Goal: Task Accomplishment & Management: Use online tool/utility

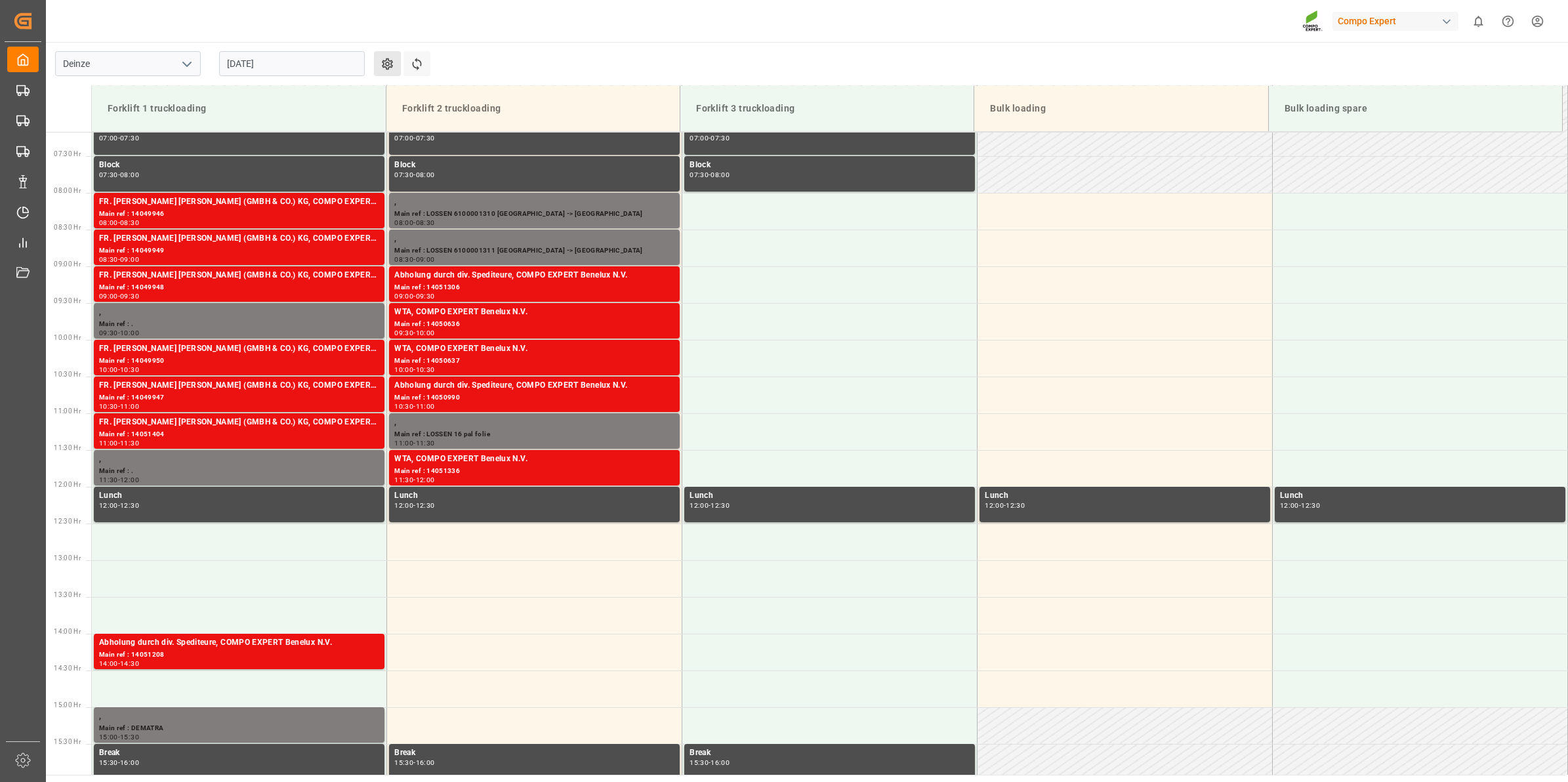
scroll to position [579, 0]
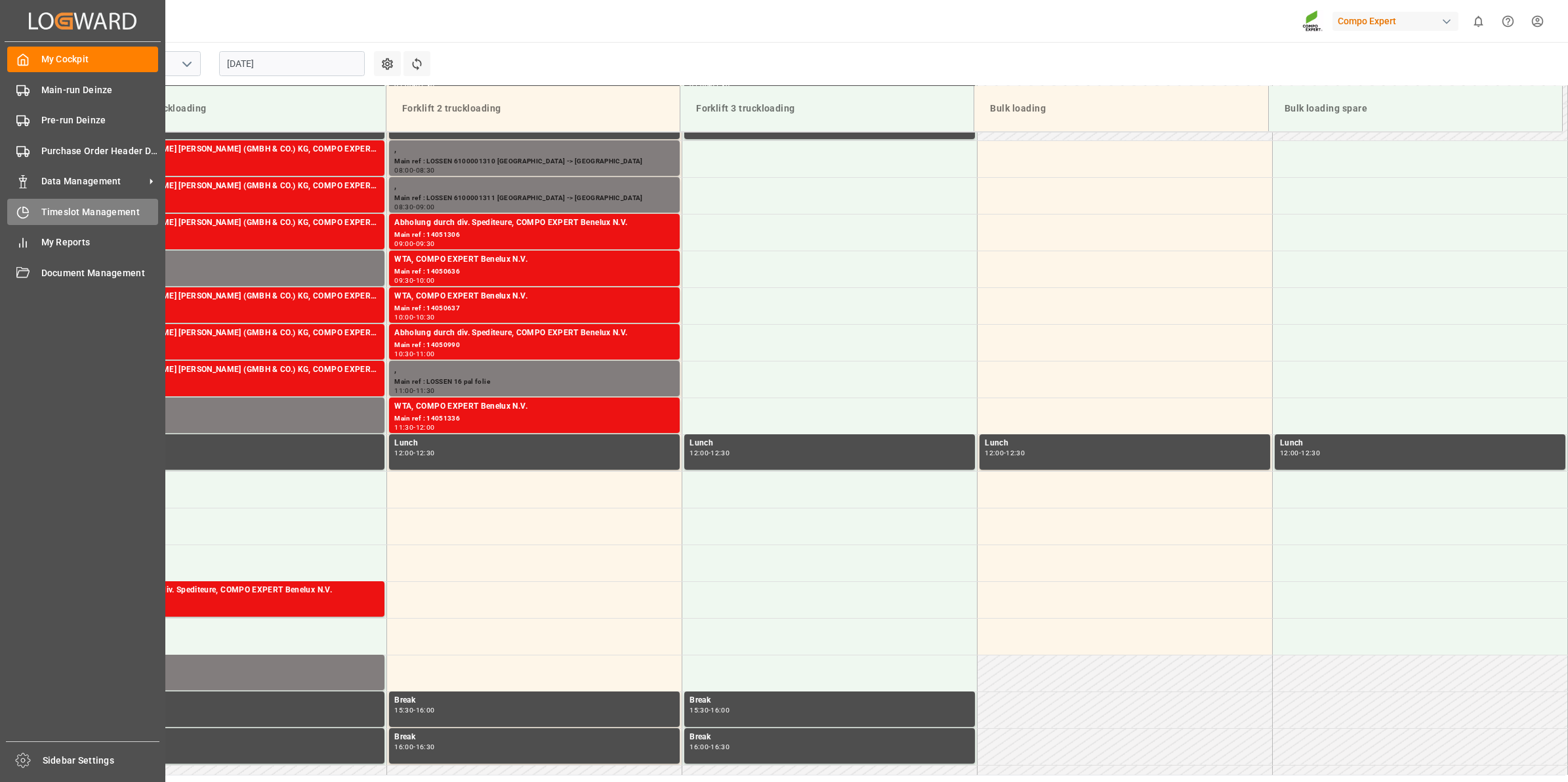
click at [63, 214] on span "Timeslot Management" at bounding box center [99, 212] width 117 height 14
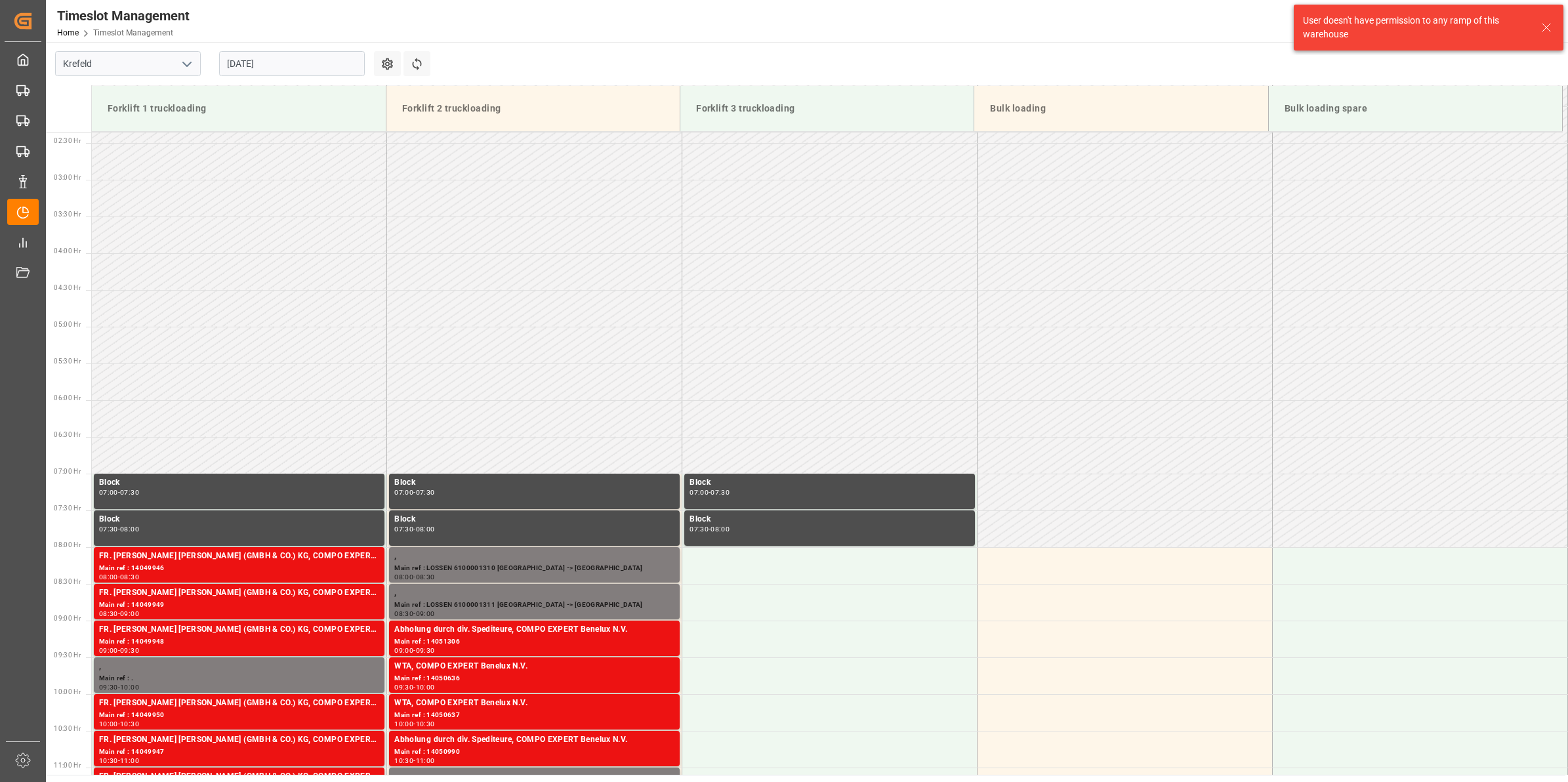
scroll to position [246, 0]
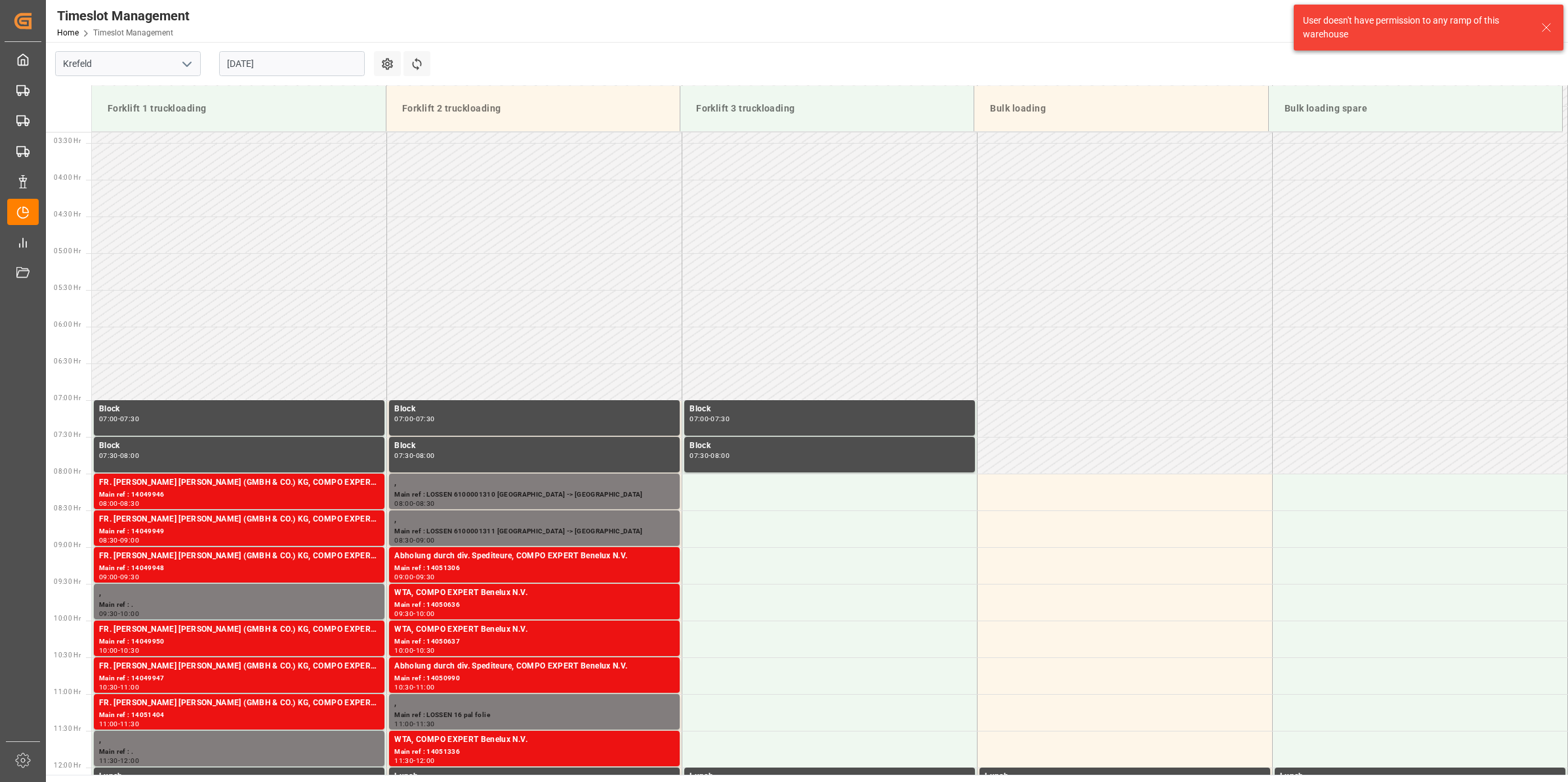
click at [192, 63] on icon "open menu" at bounding box center [186, 64] width 15 height 15
click at [162, 94] on div "Deinze" at bounding box center [127, 93] width 145 height 29
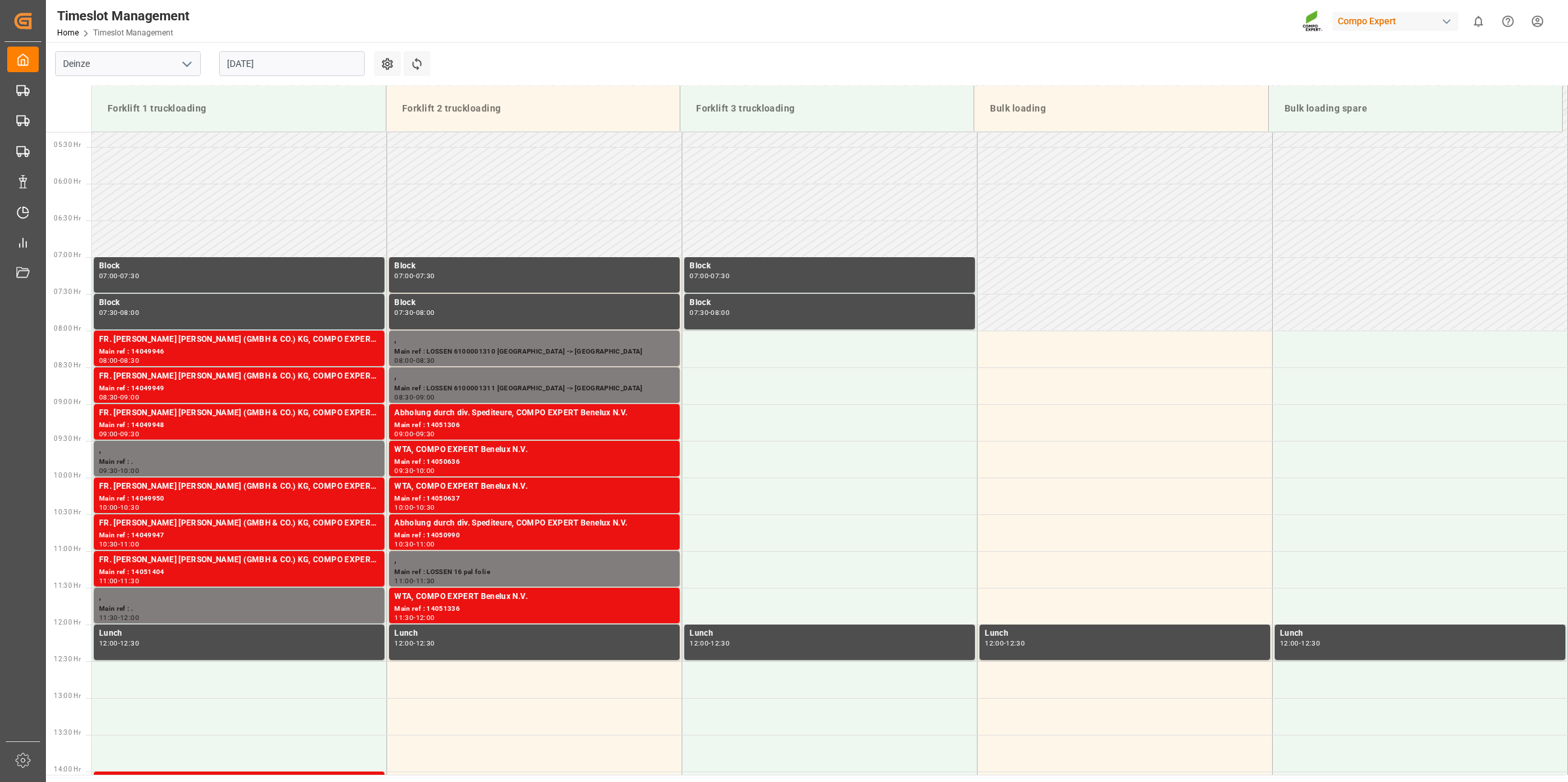
scroll to position [579, 0]
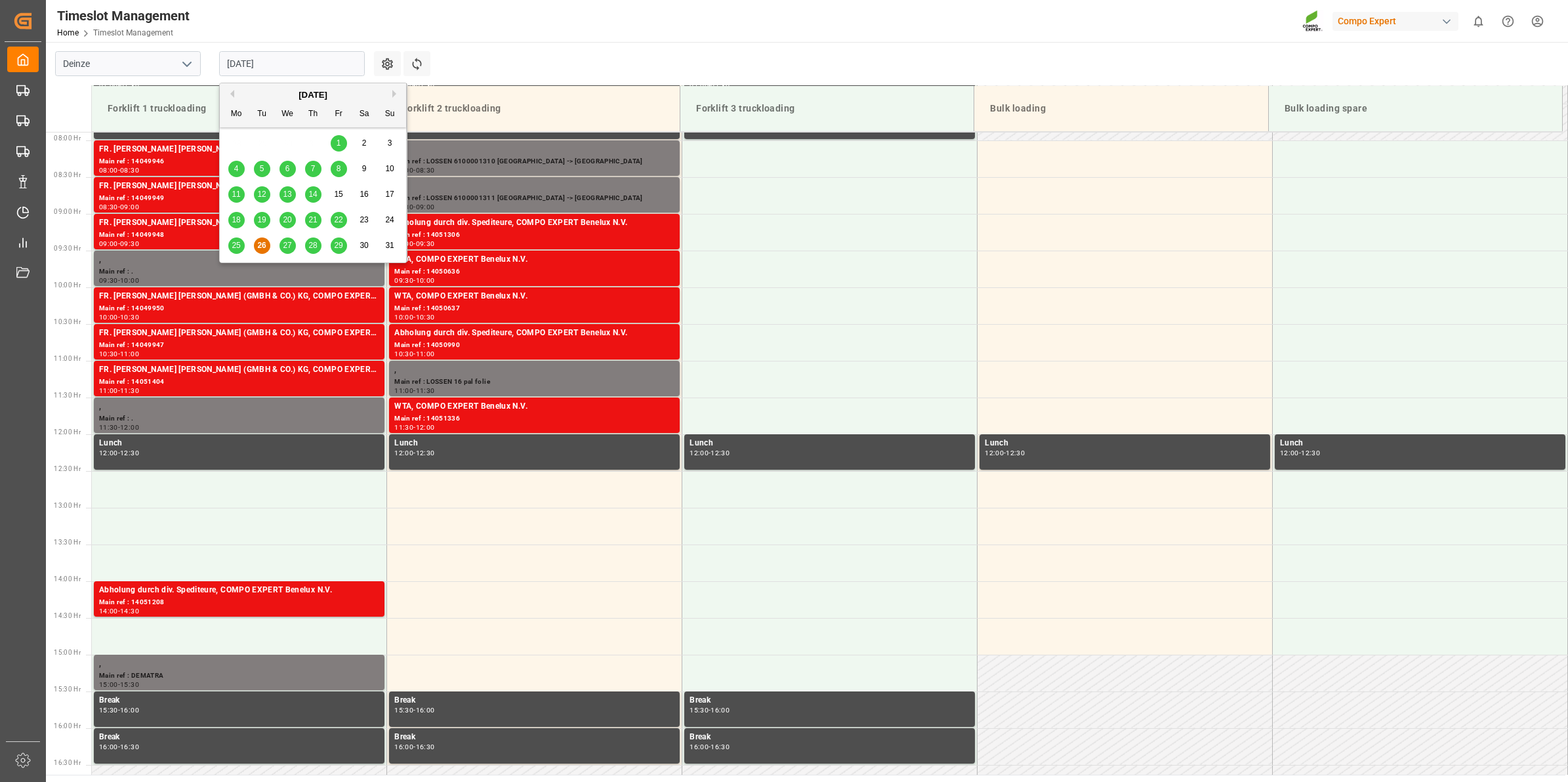
click at [271, 63] on input "[DATE]" at bounding box center [292, 63] width 145 height 25
click at [291, 240] on div "27" at bounding box center [288, 246] width 16 height 15
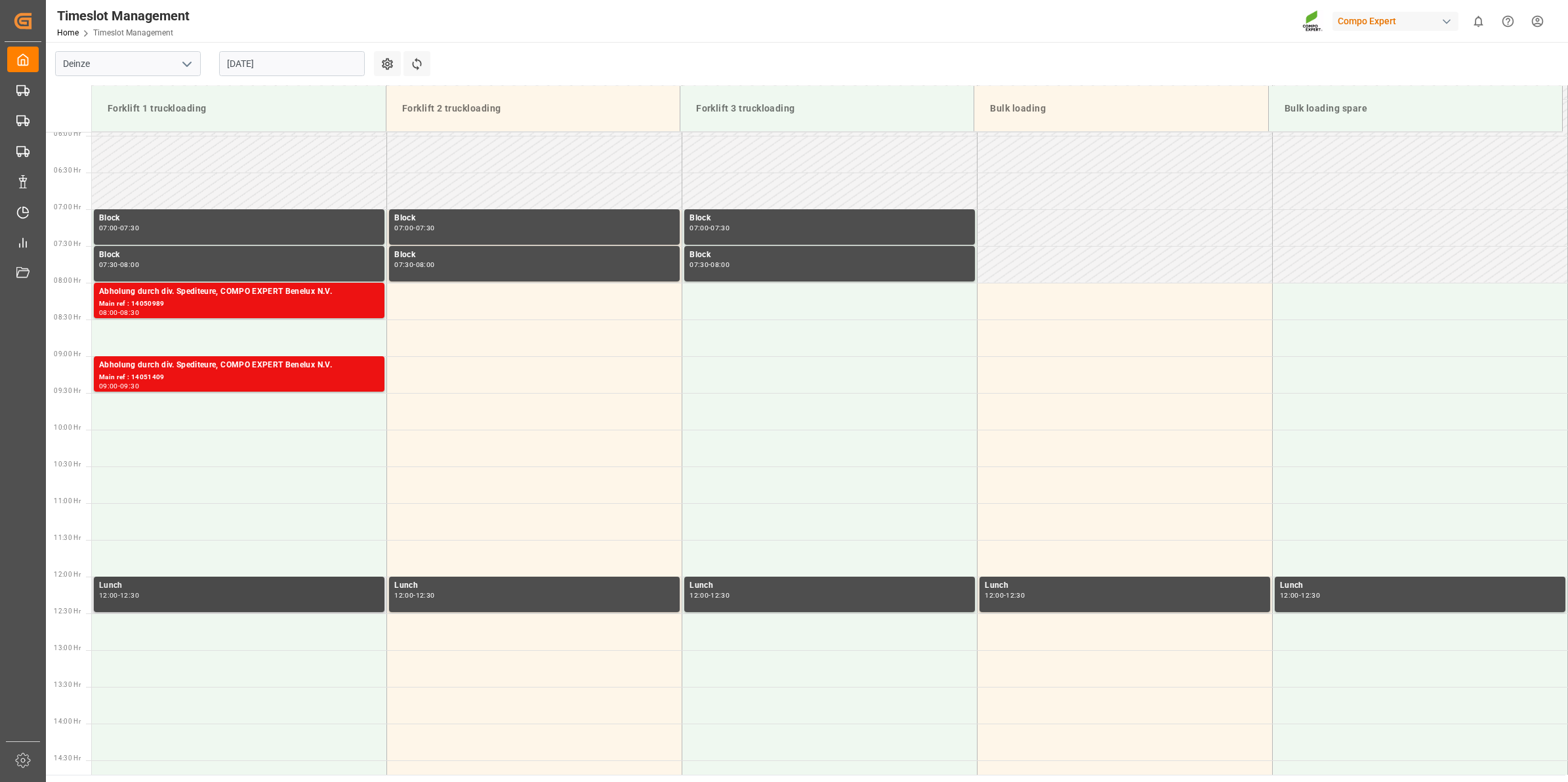
scroll to position [497, 0]
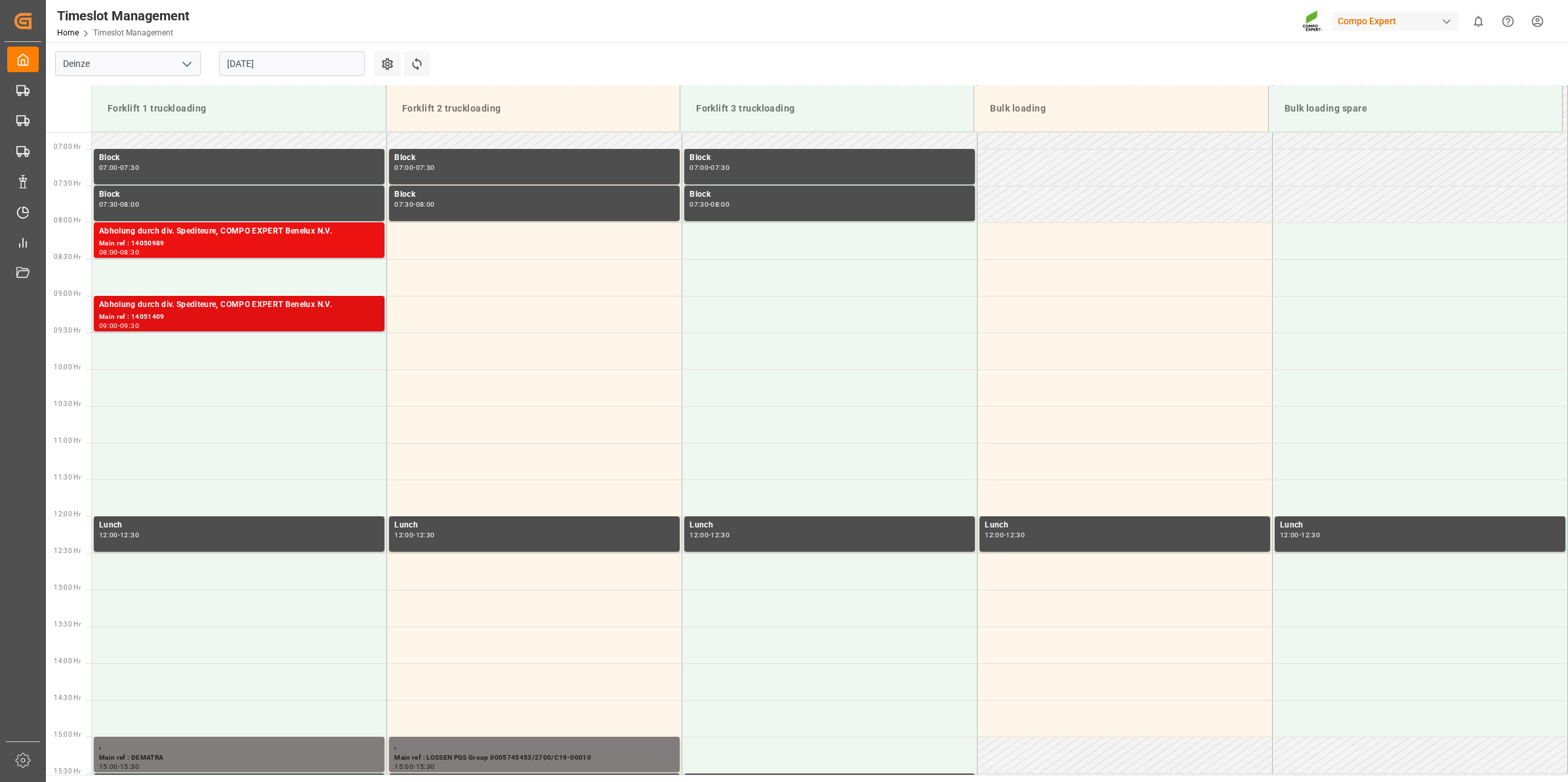
click at [261, 312] on div "Main ref : 14051409" at bounding box center [239, 317] width 280 height 11
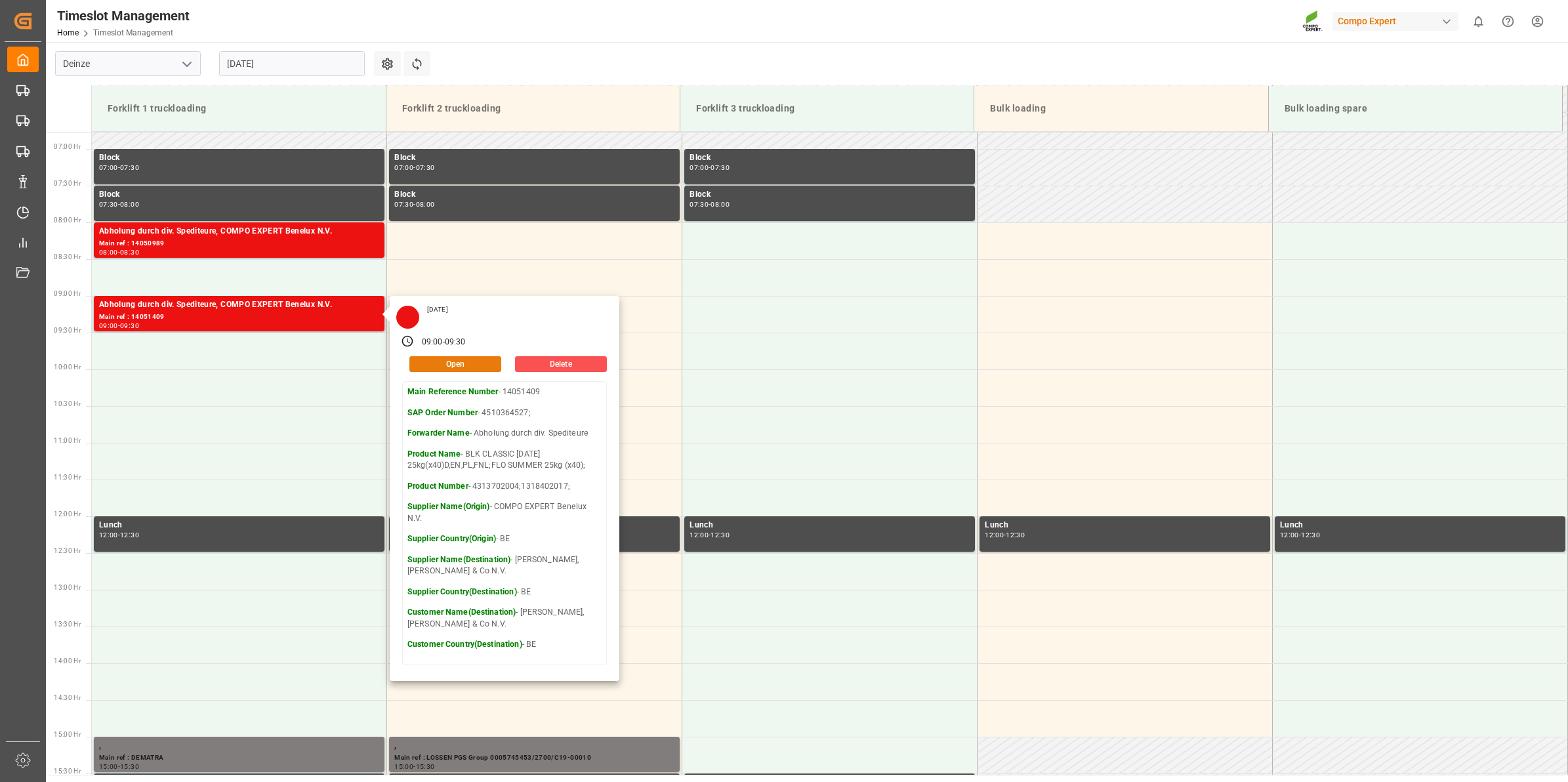
click at [477, 366] on button "Open" at bounding box center [454, 364] width 92 height 15
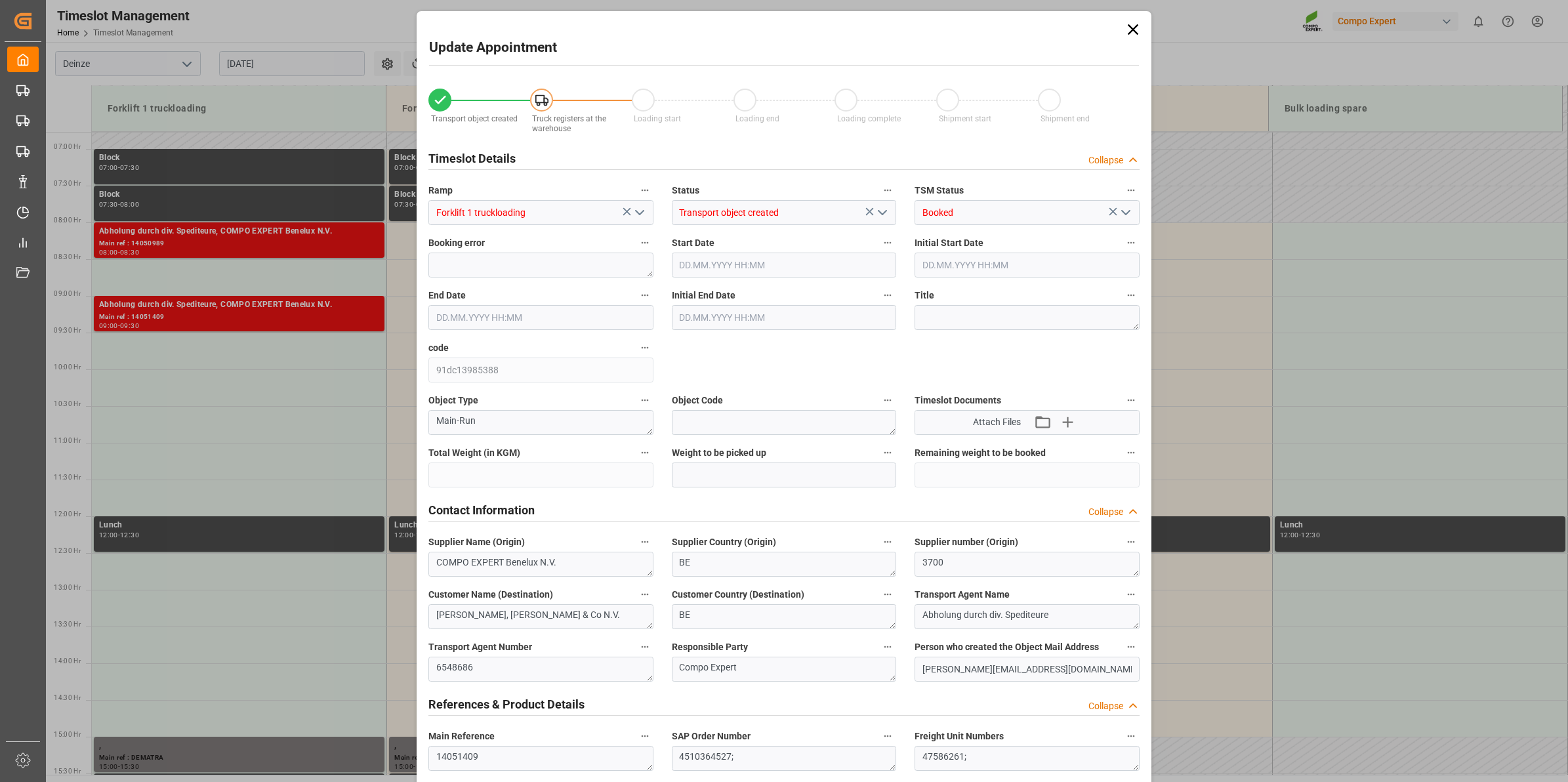
type input "12128"
type input "0"
type input "12"
type input "[DATE] 09:00"
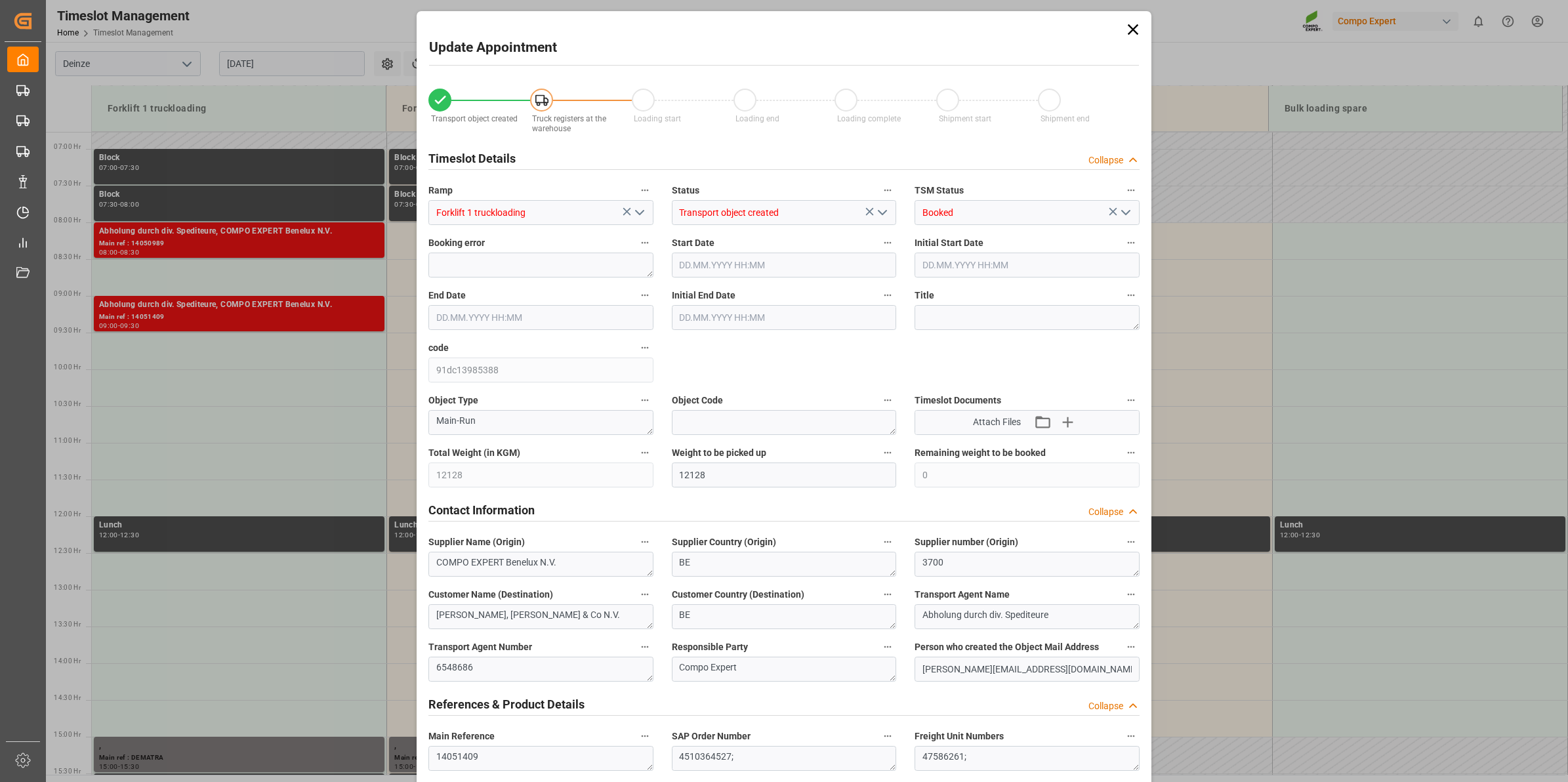
type input "[DATE] 09:00"
type input "[DATE] 09:30"
type input "[DATE] 10:37"
type input "[DATE] 09:52"
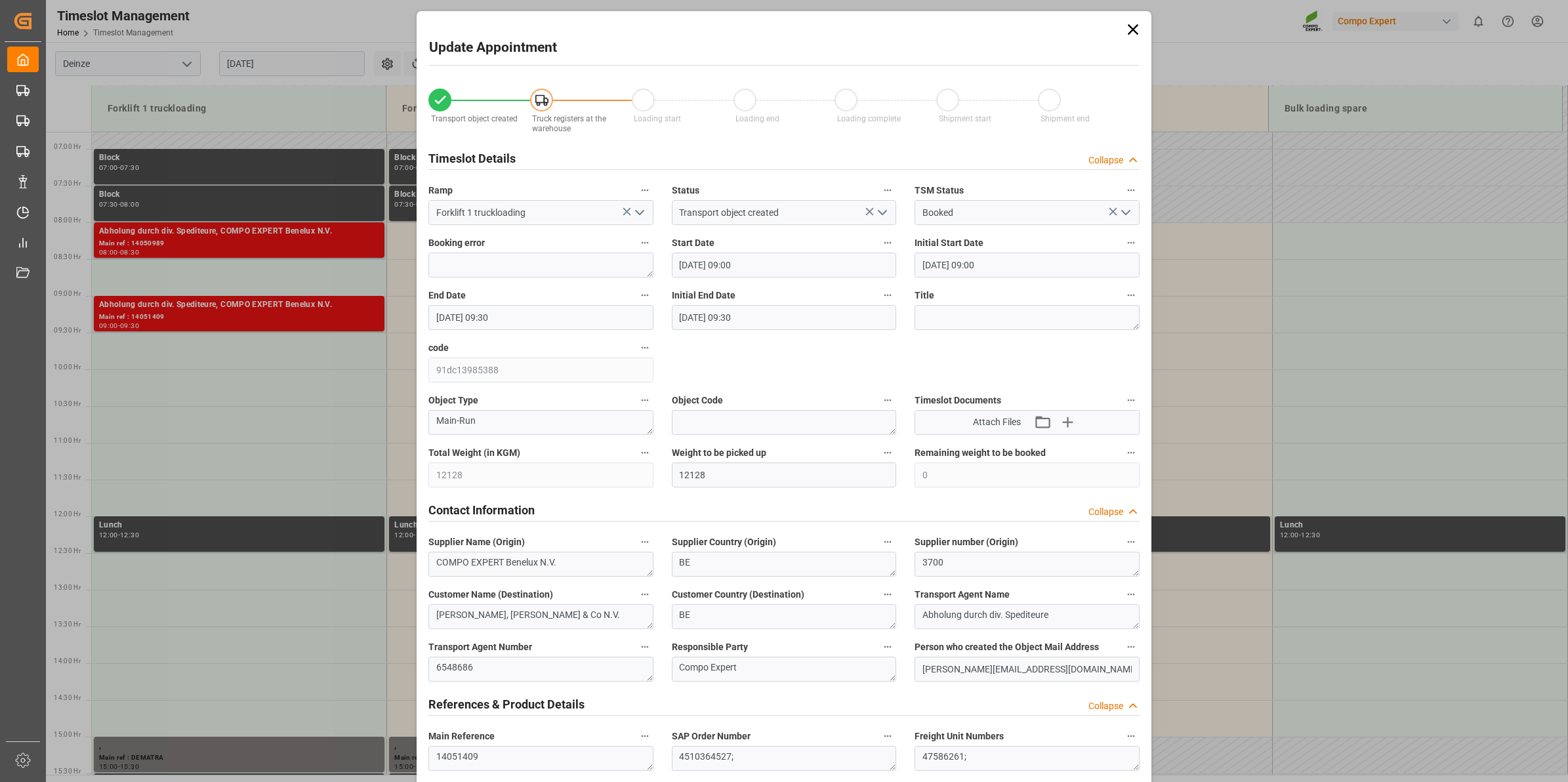
click at [765, 269] on input "[DATE] 09:00" at bounding box center [784, 265] width 225 height 25
click at [786, 446] on span "29" at bounding box center [788, 446] width 8 height 9
click at [887, 320] on li "08:30" at bounding box center [884, 319] width 55 height 33
type input "[DATE] 08:30"
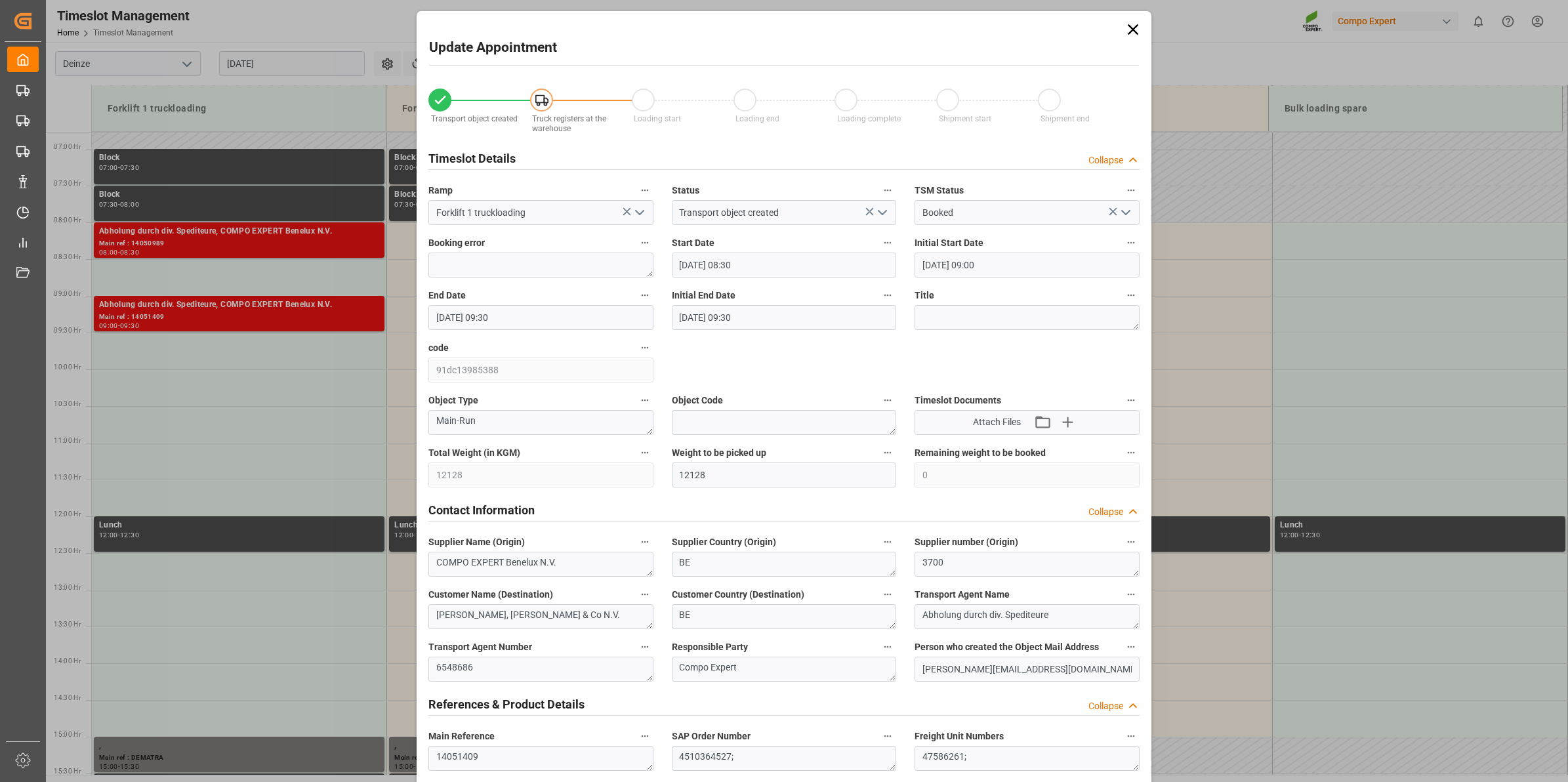
click at [530, 324] on input "[DATE] 09:30" at bounding box center [541, 317] width 225 height 25
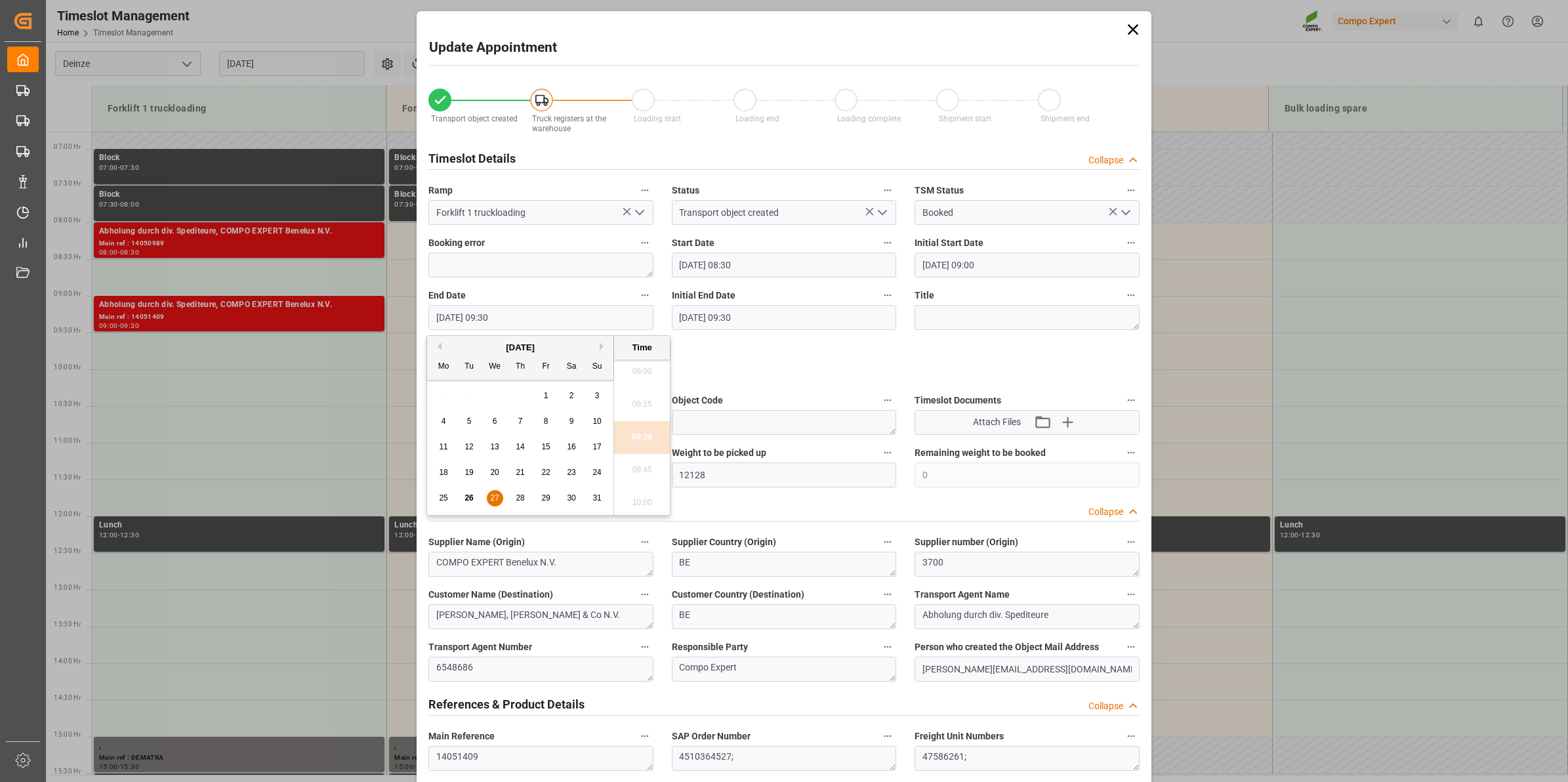
click at [549, 500] on span "29" at bounding box center [545, 498] width 8 height 9
click at [645, 452] on li "09:00" at bounding box center [642, 454] width 55 height 33
type input "[DATE] 09:00"
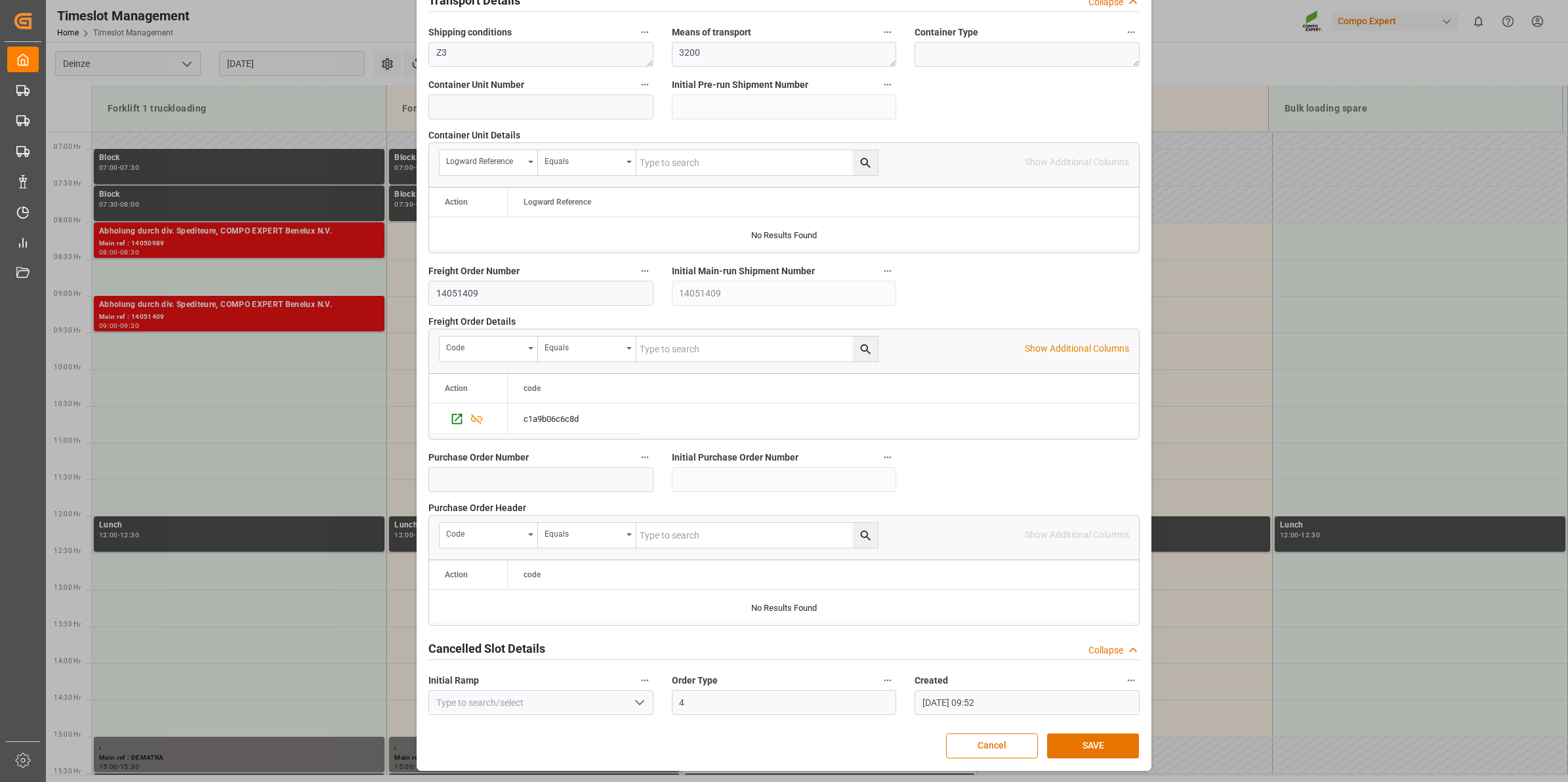
scroll to position [1041, 0]
click at [1076, 740] on button "SAVE" at bounding box center [1093, 746] width 92 height 25
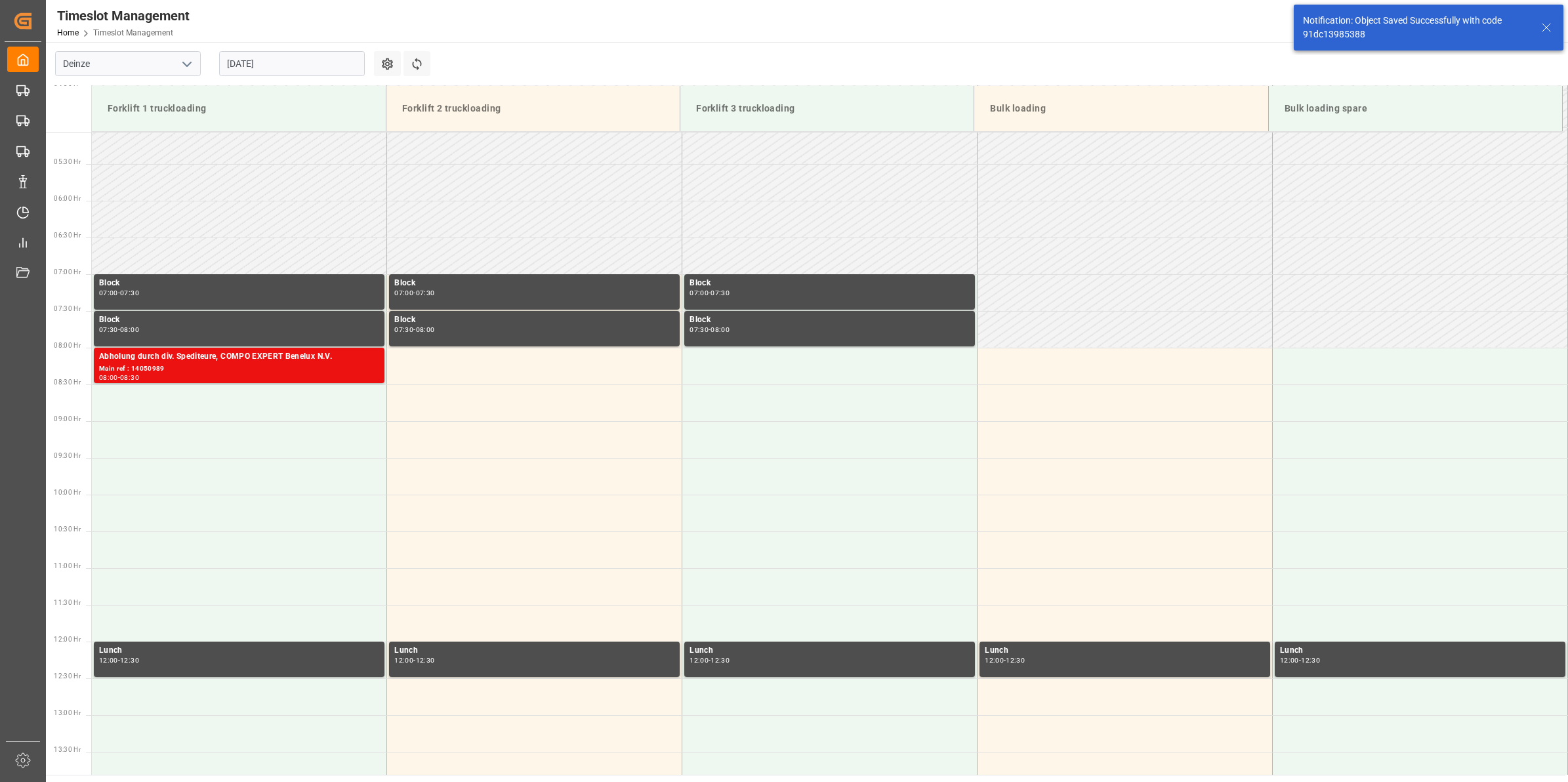
scroll to position [506, 0]
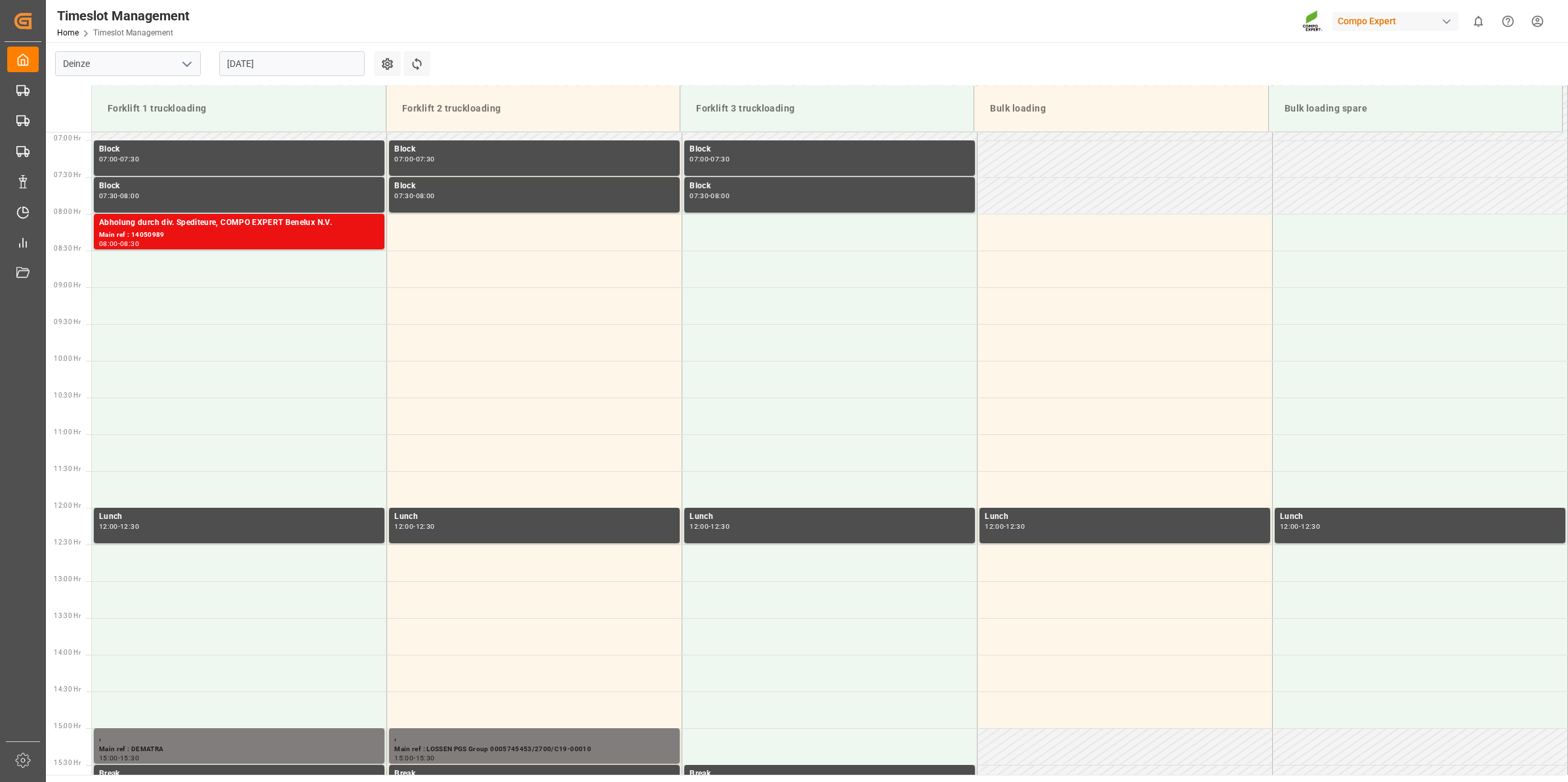
click at [295, 66] on input "[DATE]" at bounding box center [292, 63] width 145 height 25
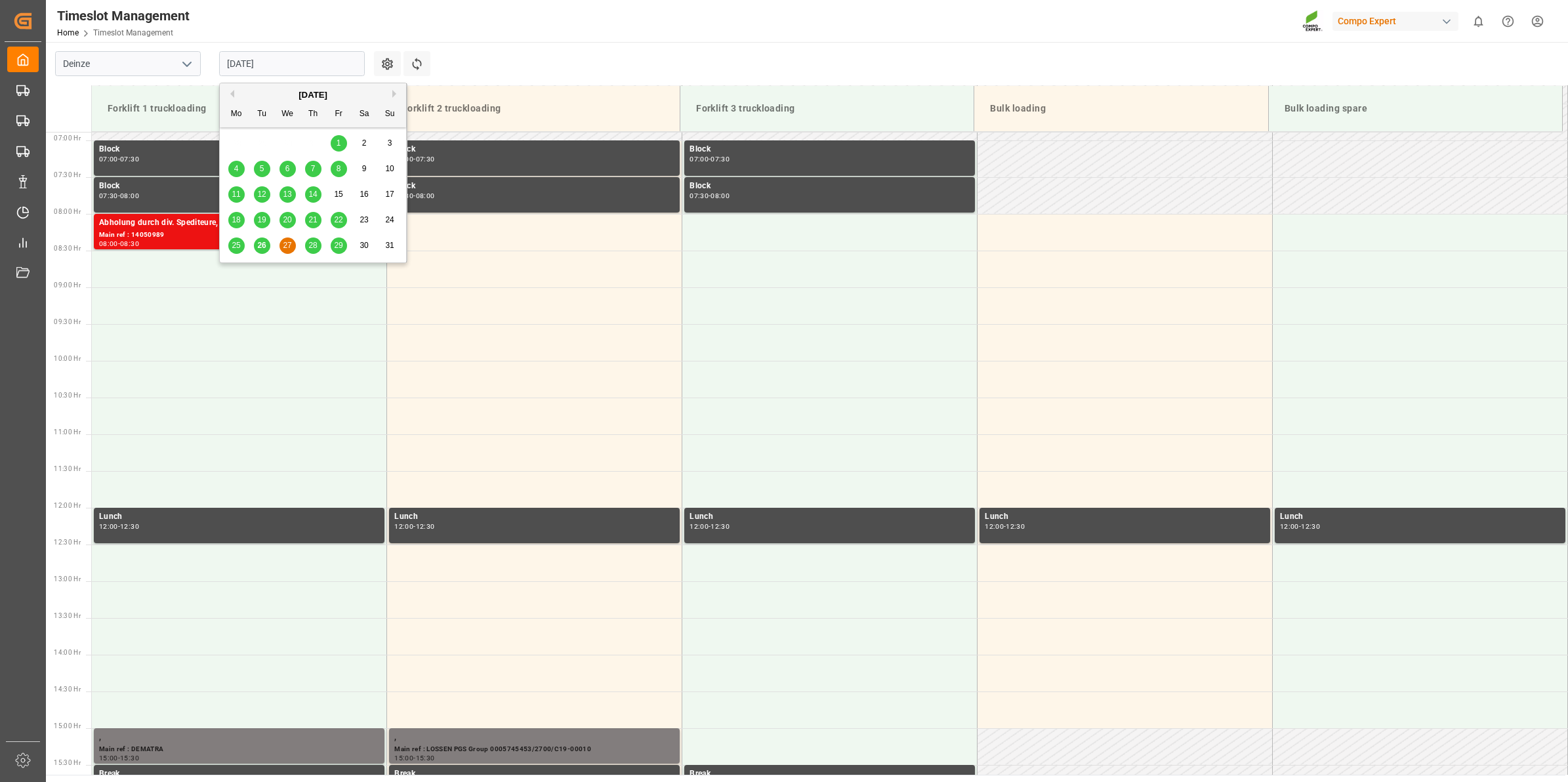
click at [334, 245] on span "29" at bounding box center [337, 246] width 8 height 9
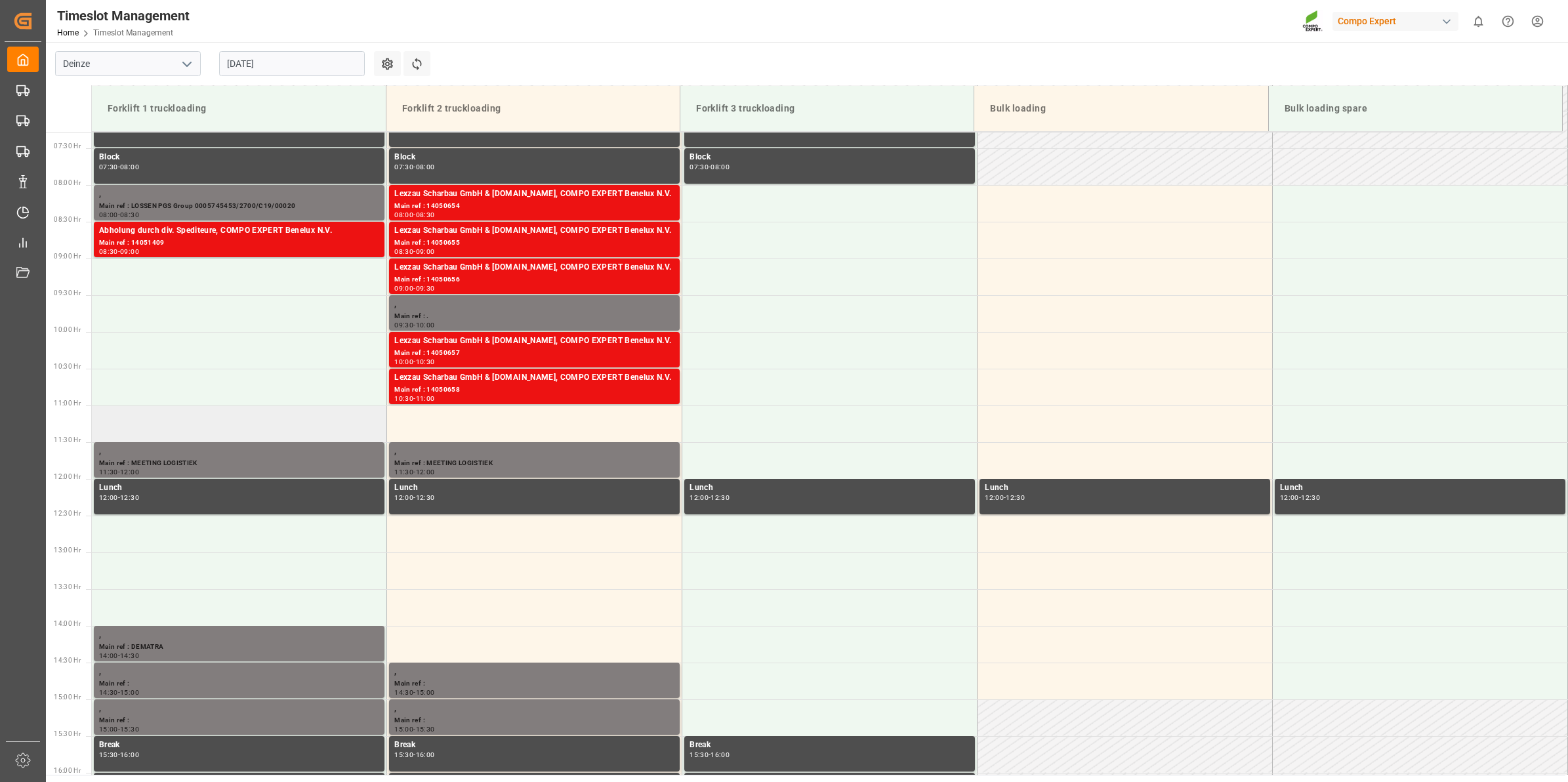
scroll to position [497, 0]
